Goal: Task Accomplishment & Management: Use online tool/utility

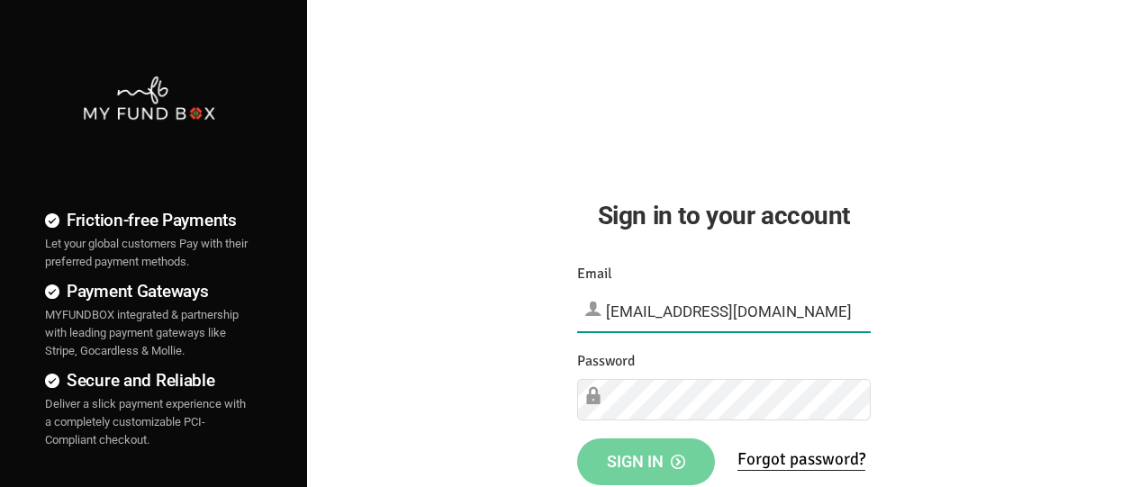
type input "[EMAIL_ADDRESS][DOMAIN_NAME]"
click at [645, 460] on span "Sign in" at bounding box center [646, 461] width 78 height 19
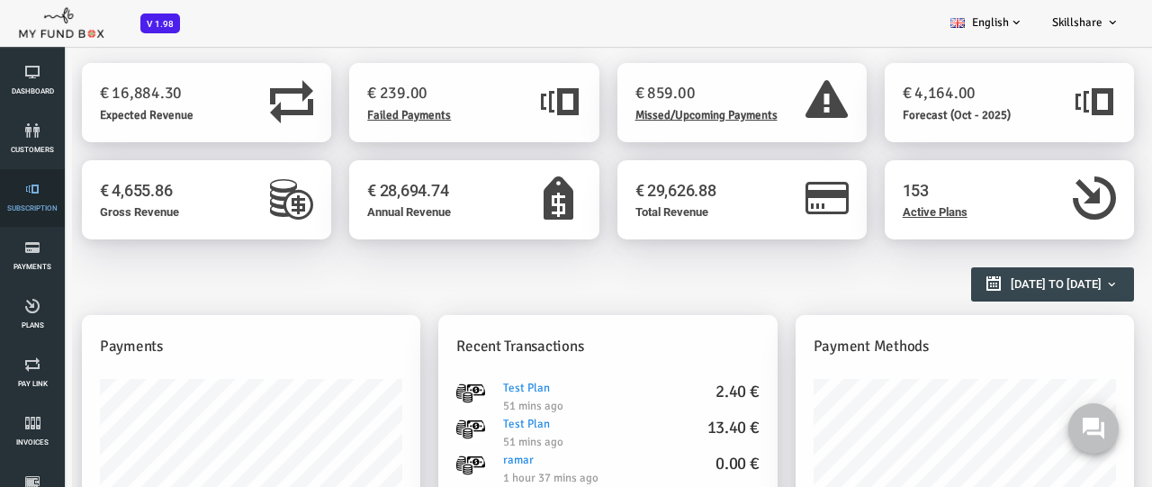
click at [32, 198] on link "Subscription" at bounding box center [32, 198] width 54 height 58
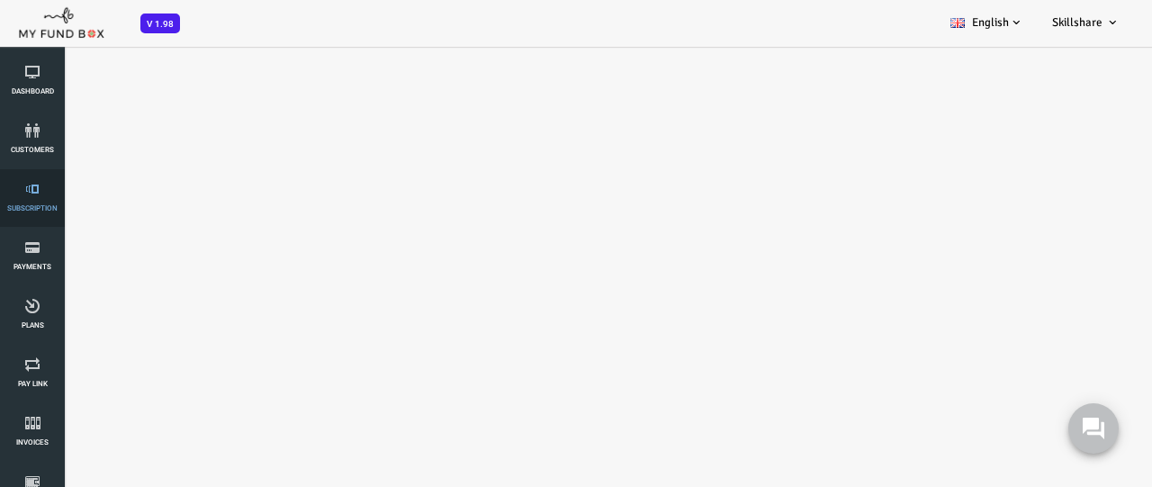
select select "100"
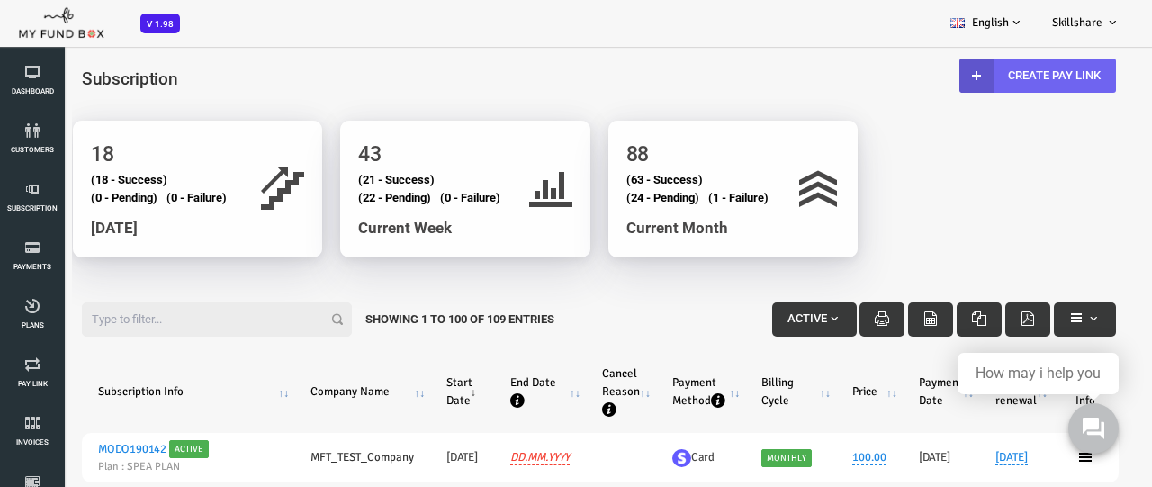
click at [989, 75] on link "Create Pay Link" at bounding box center [992, 76] width 157 height 34
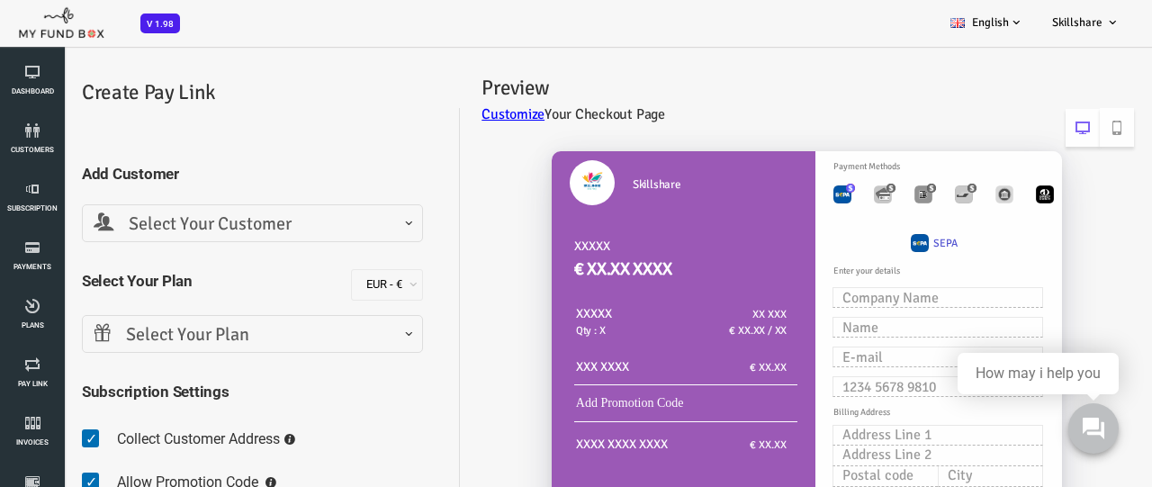
click at [205, 223] on span "Select Your Customer" at bounding box center [207, 225] width 318 height 28
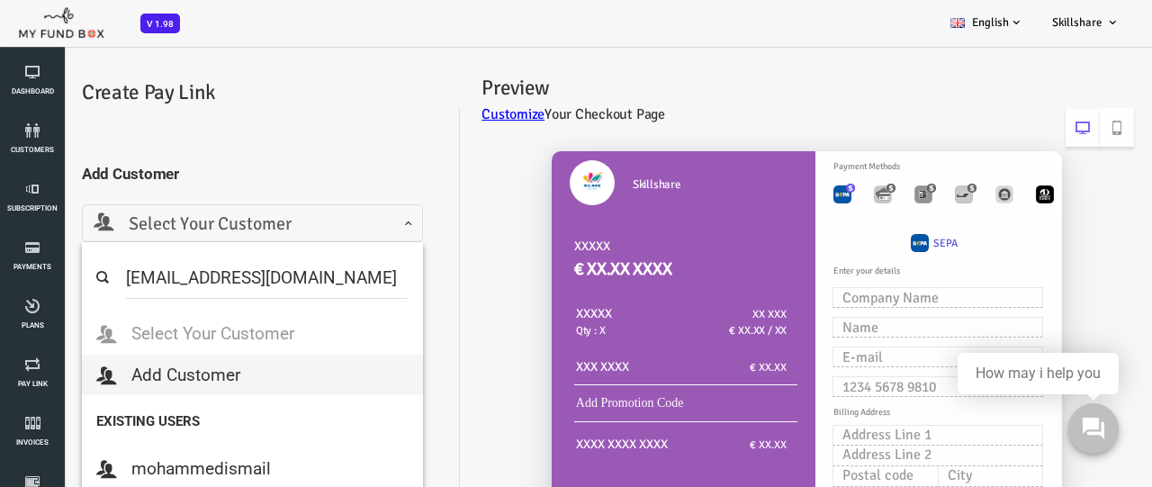
type input "[EMAIL_ADDRESS][DOMAIN_NAME]"
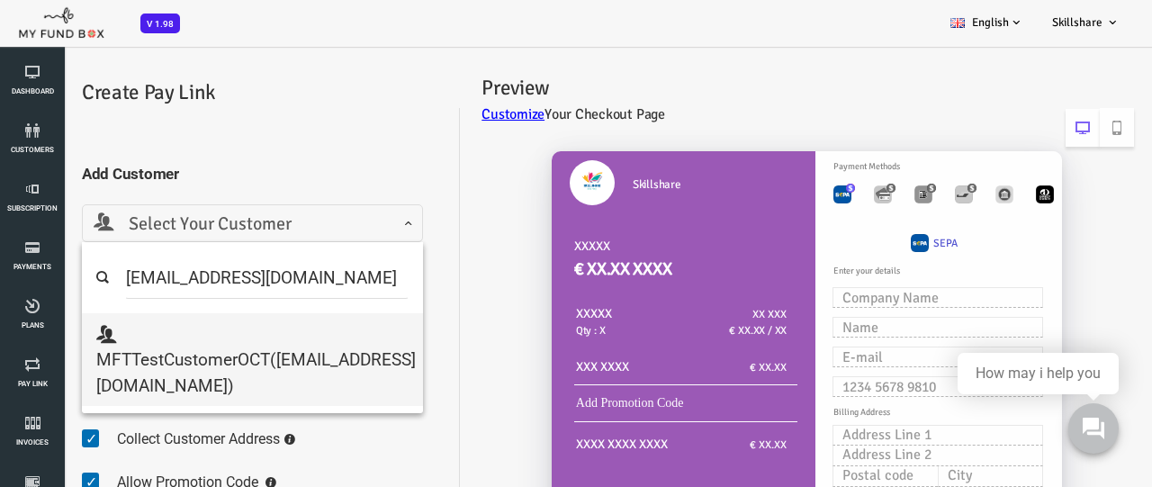
select select "[EMAIL_ADDRESS][DOMAIN_NAME]"
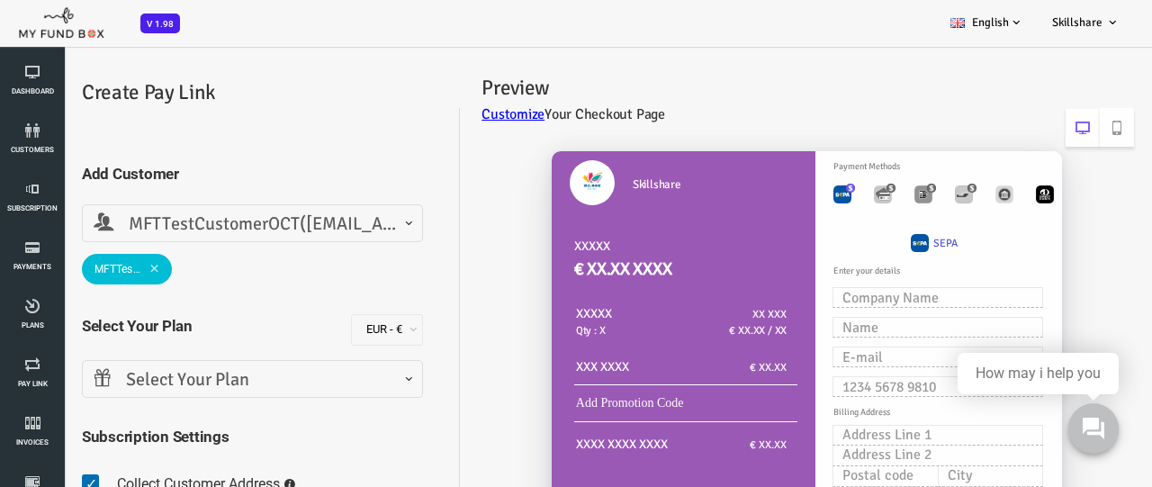
click at [205, 379] on span "Select Your Plan" at bounding box center [207, 380] width 318 height 28
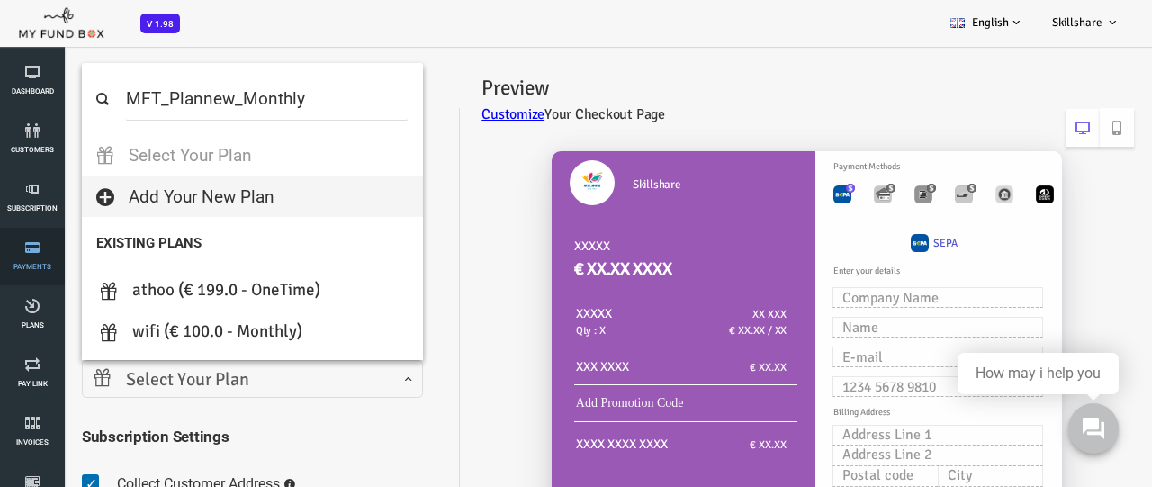
select select "MFT_Plannew_Monthly"
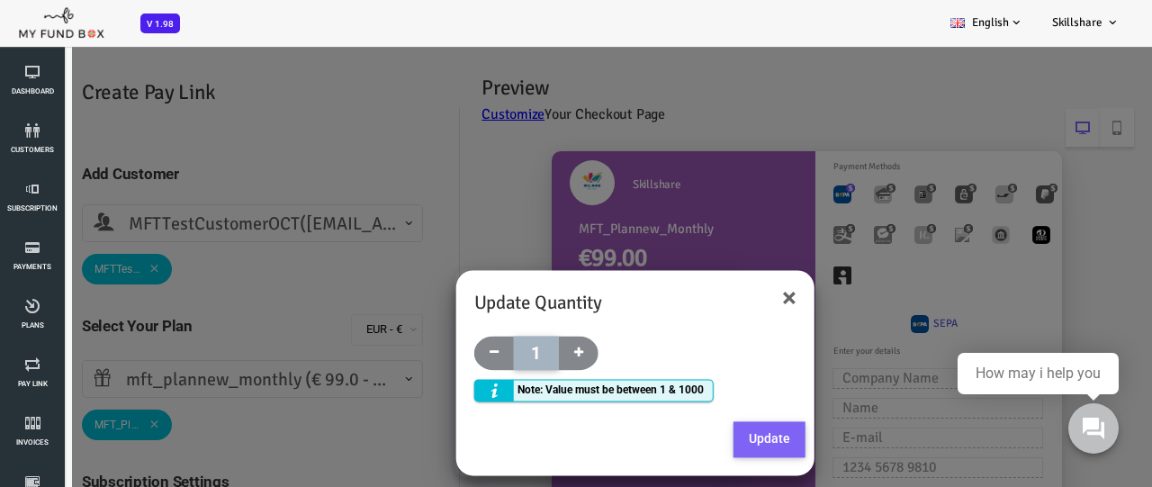
click at [722, 438] on button "Update" at bounding box center [724, 440] width 72 height 36
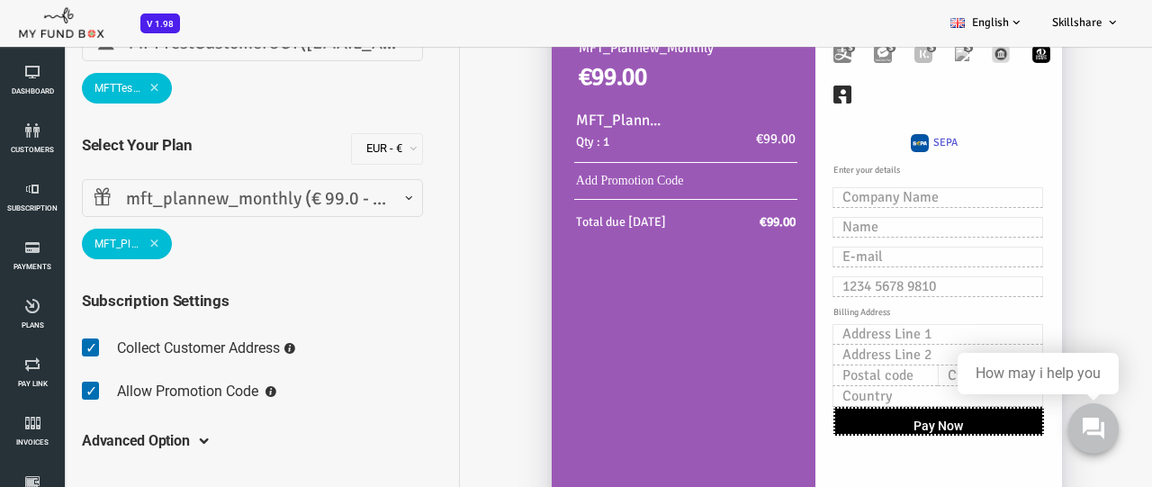
scroll to position [45, 0]
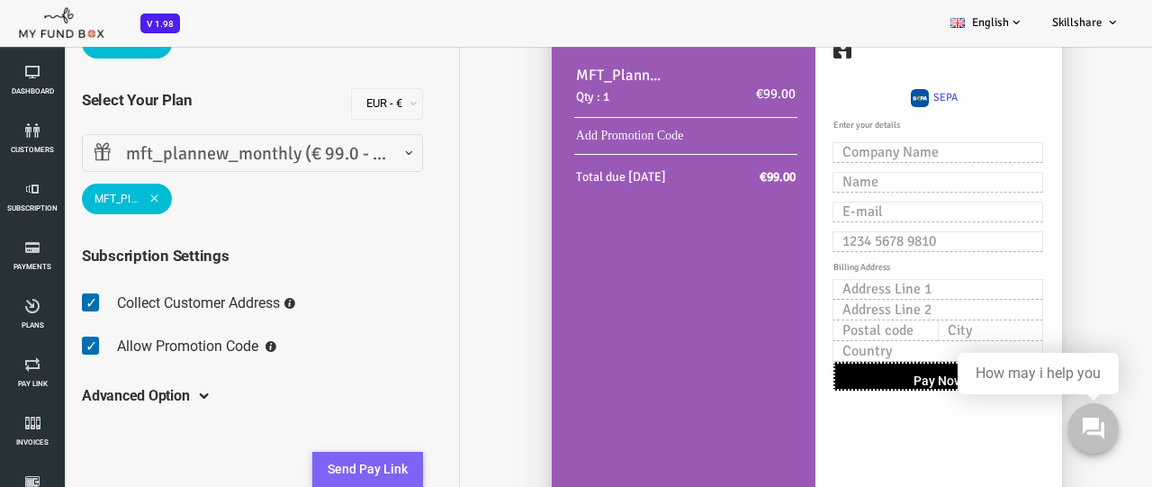
click at [321, 469] on button "Send Pay Link" at bounding box center [321, 470] width 111 height 36
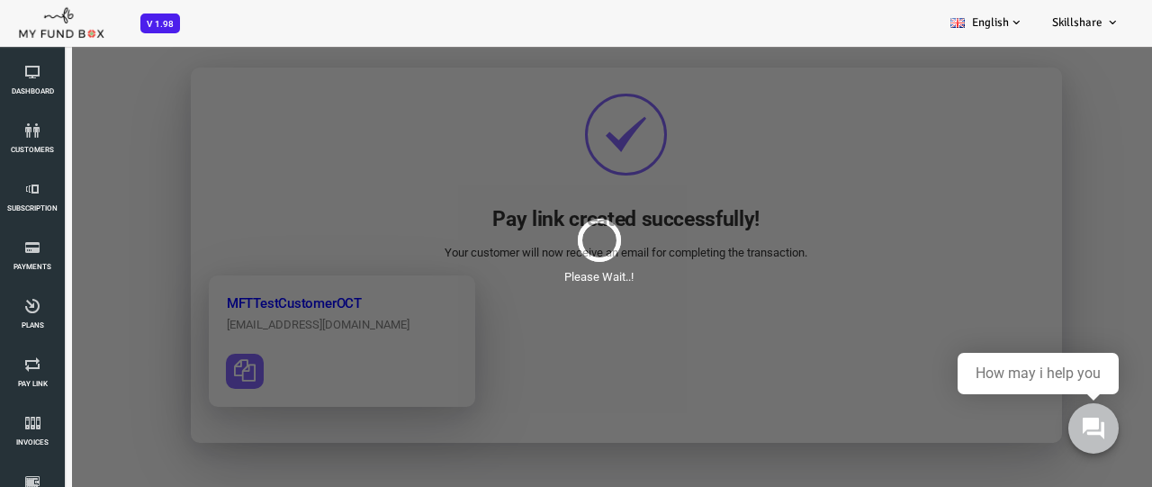
scroll to position [0, 0]
